Goal: Find specific page/section: Find specific page/section

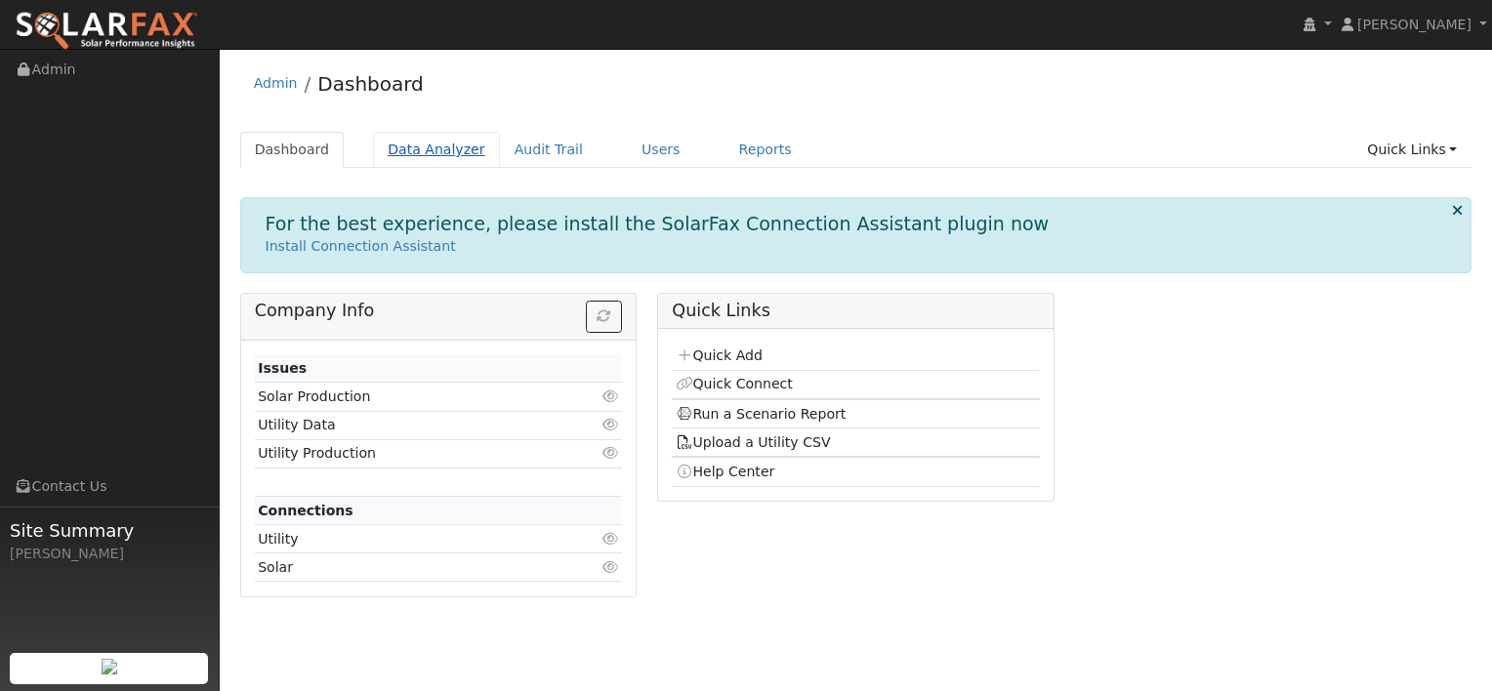
click at [415, 148] on link "Data Analyzer" at bounding box center [436, 150] width 127 height 36
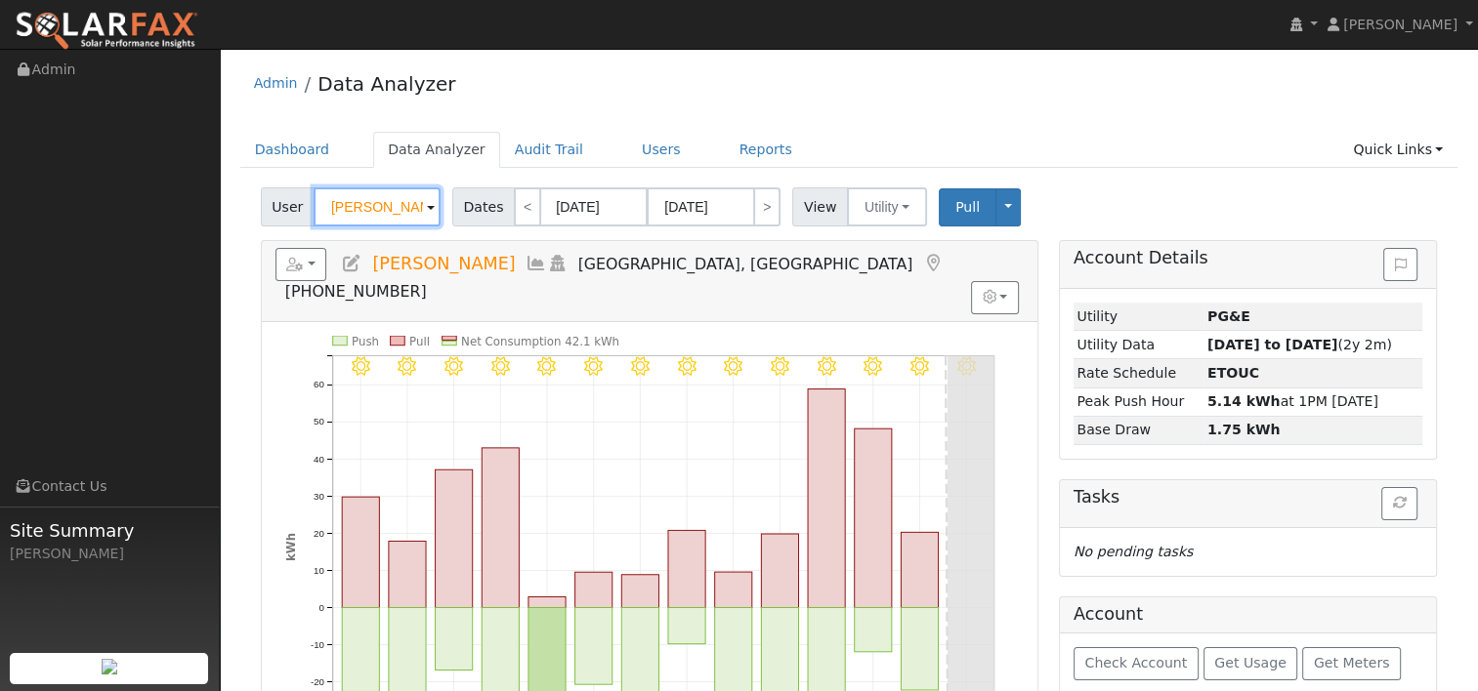
paste input "[PERSON_NAME]"
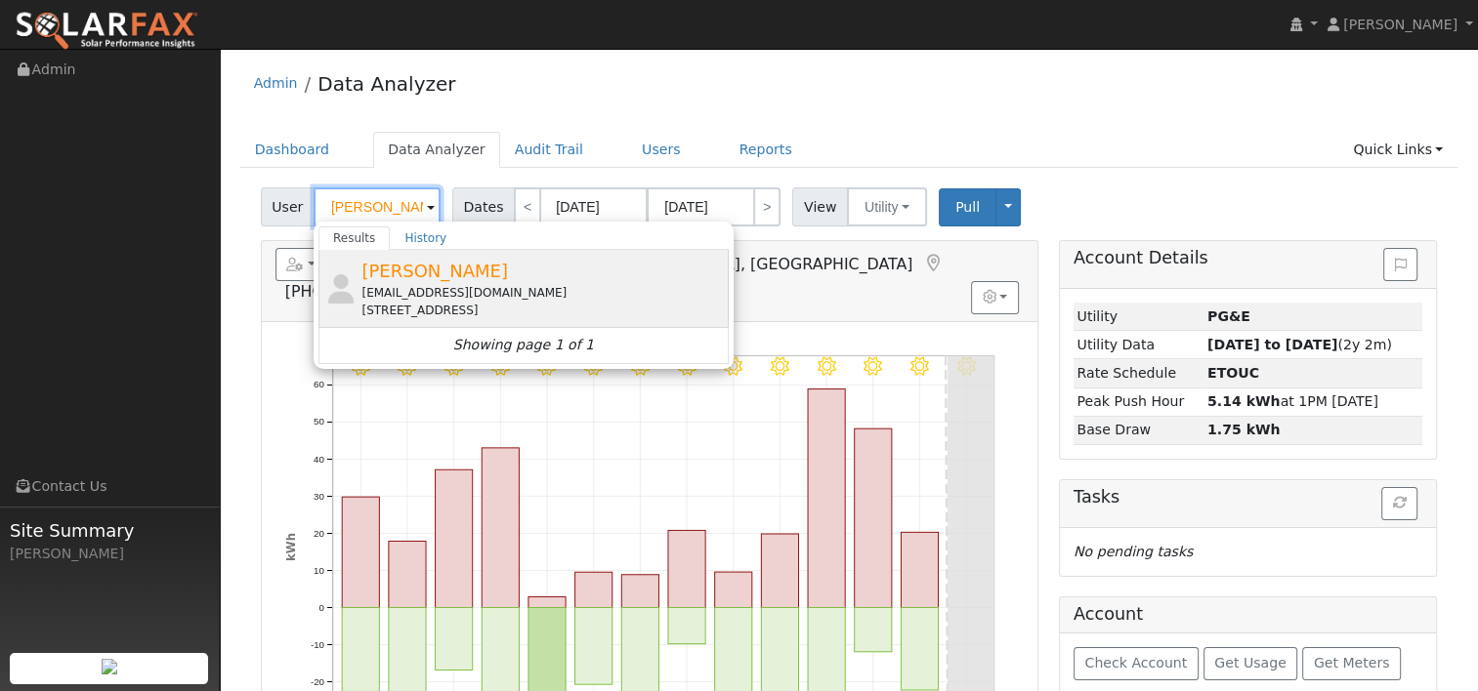
type input "[PERSON_NAME]"
click at [417, 285] on div "[EMAIL_ADDRESS][DOMAIN_NAME]" at bounding box center [542, 293] width 362 height 18
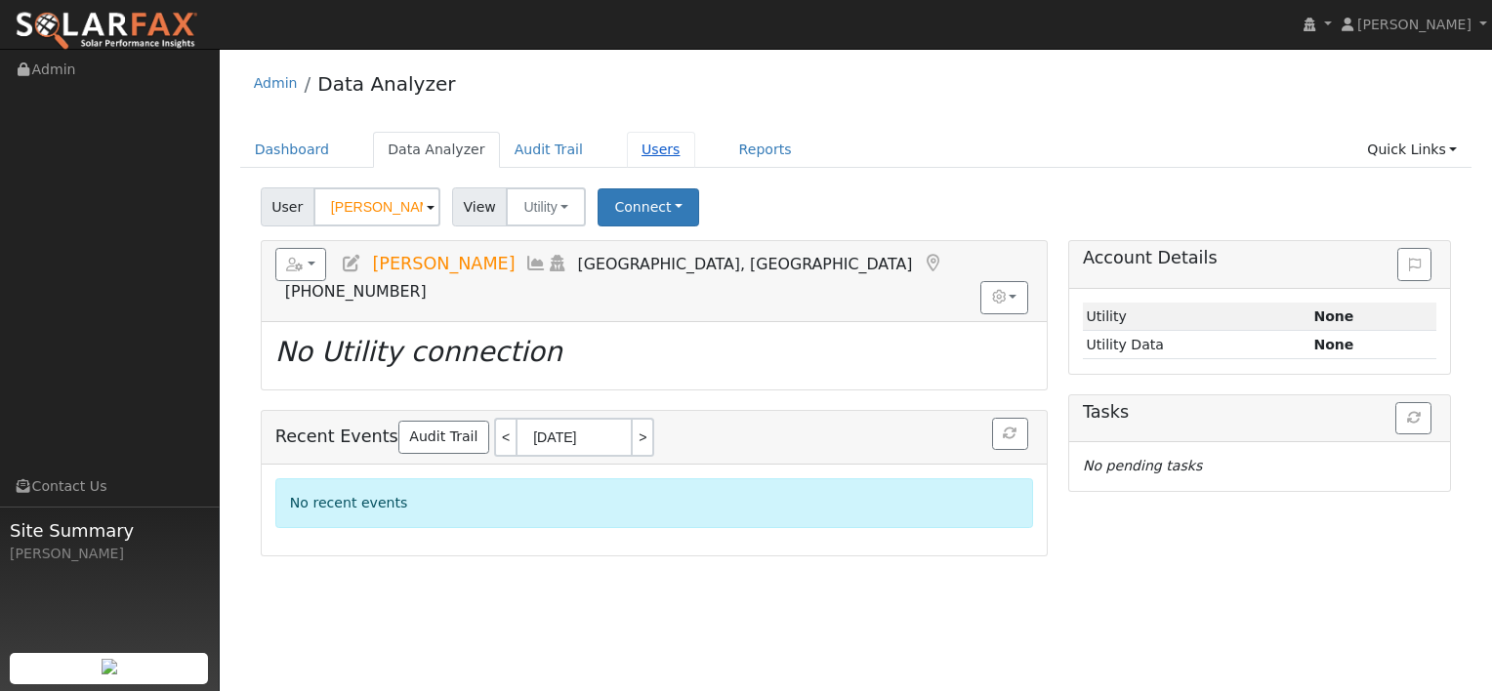
click at [627, 150] on link "Users" at bounding box center [661, 150] width 68 height 36
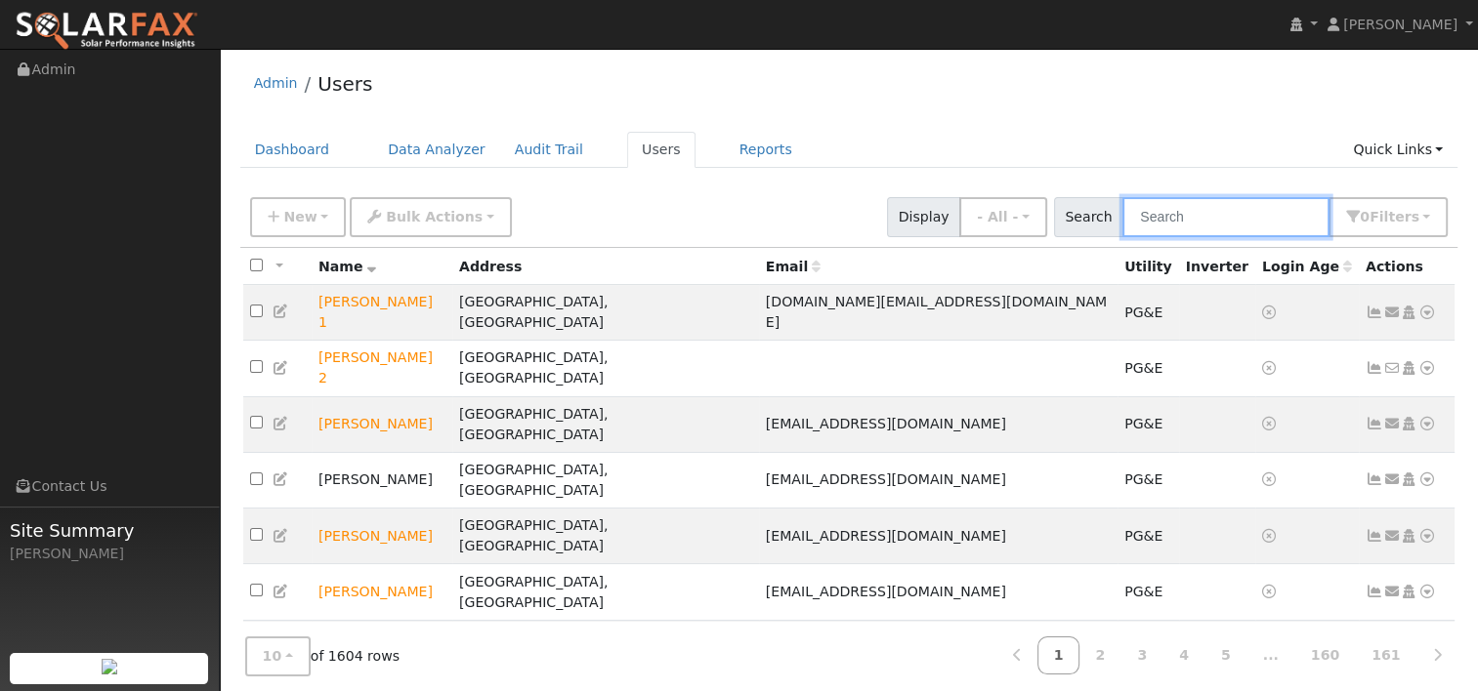
click at [1203, 216] on input "text" at bounding box center [1225, 217] width 207 height 40
paste input "Bret Caswell"
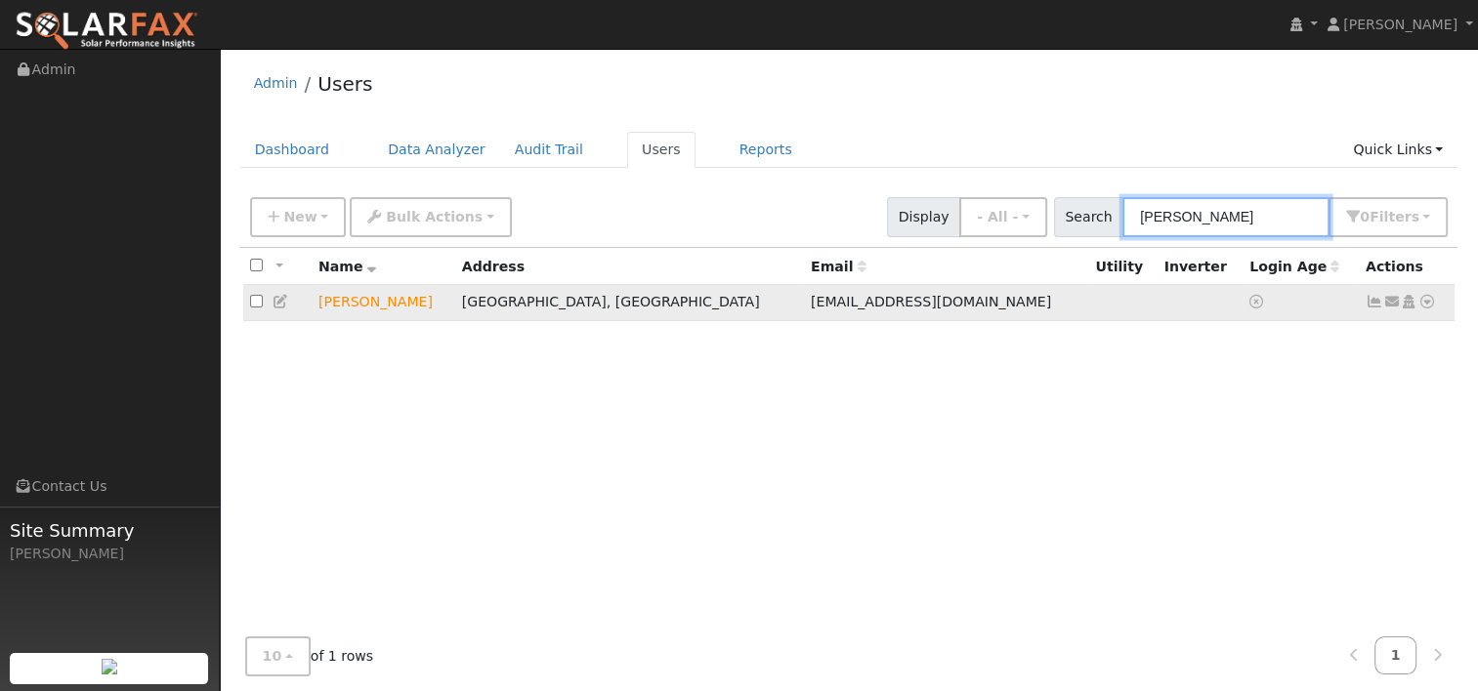
type input "Bret Caswell"
click at [1426, 300] on icon at bounding box center [1427, 302] width 18 height 14
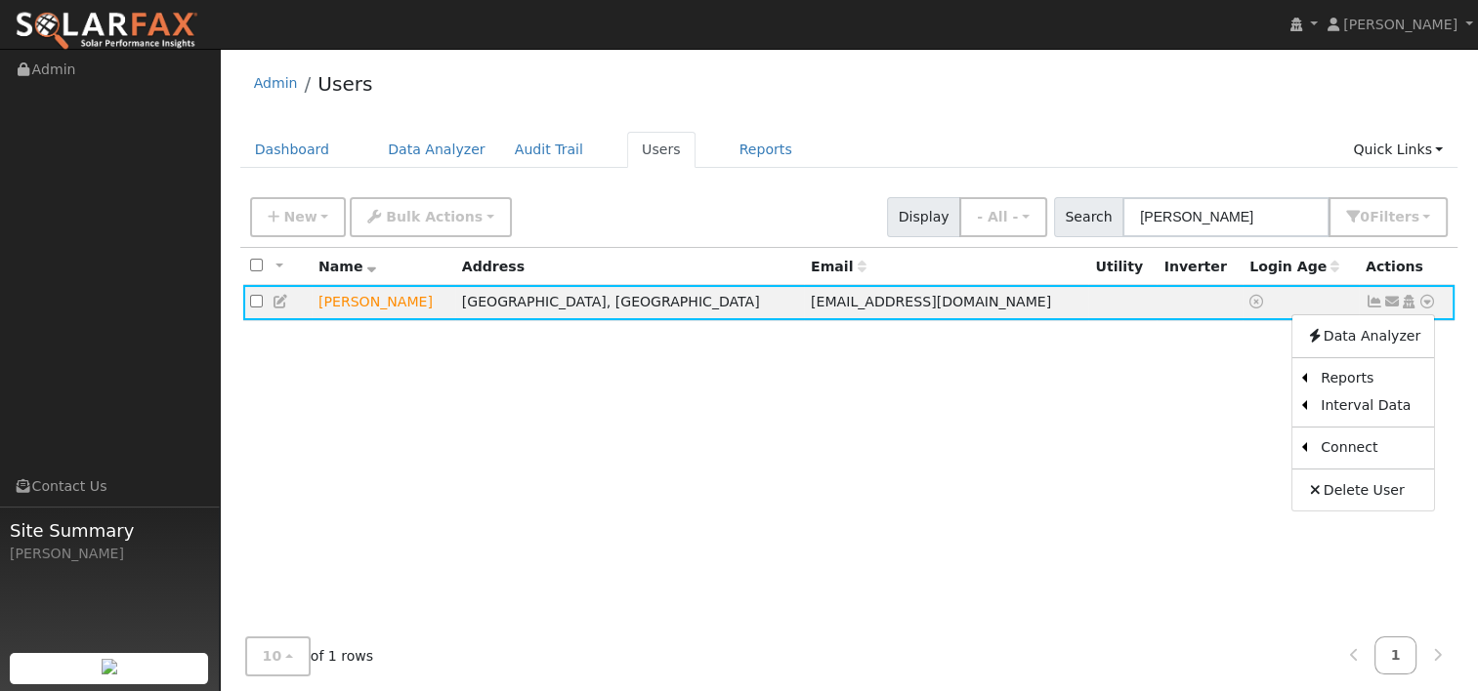
click at [0, 0] on link "Utility" at bounding box center [0, 0] width 0 height 0
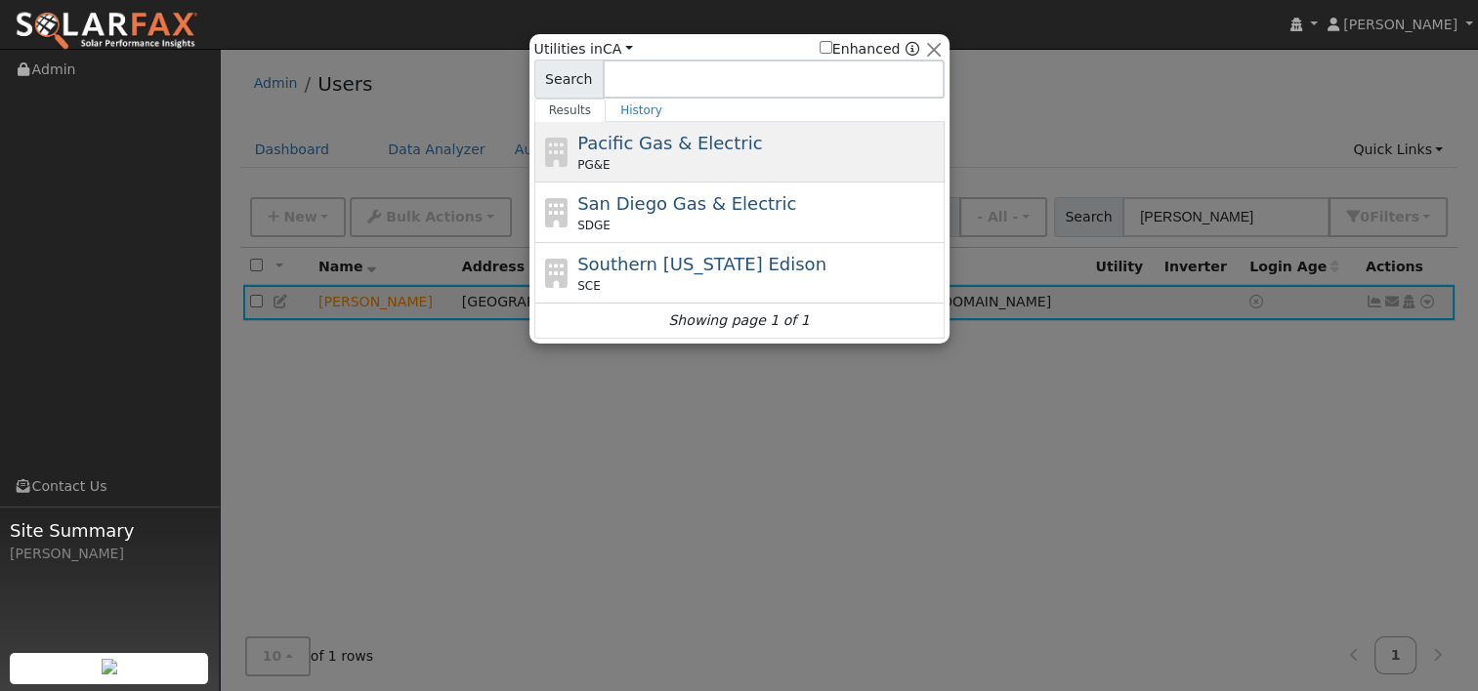
click at [657, 153] on div "Pacific Gas & Electric PG&E" at bounding box center [758, 152] width 362 height 44
